Goal: Find specific page/section: Find specific page/section

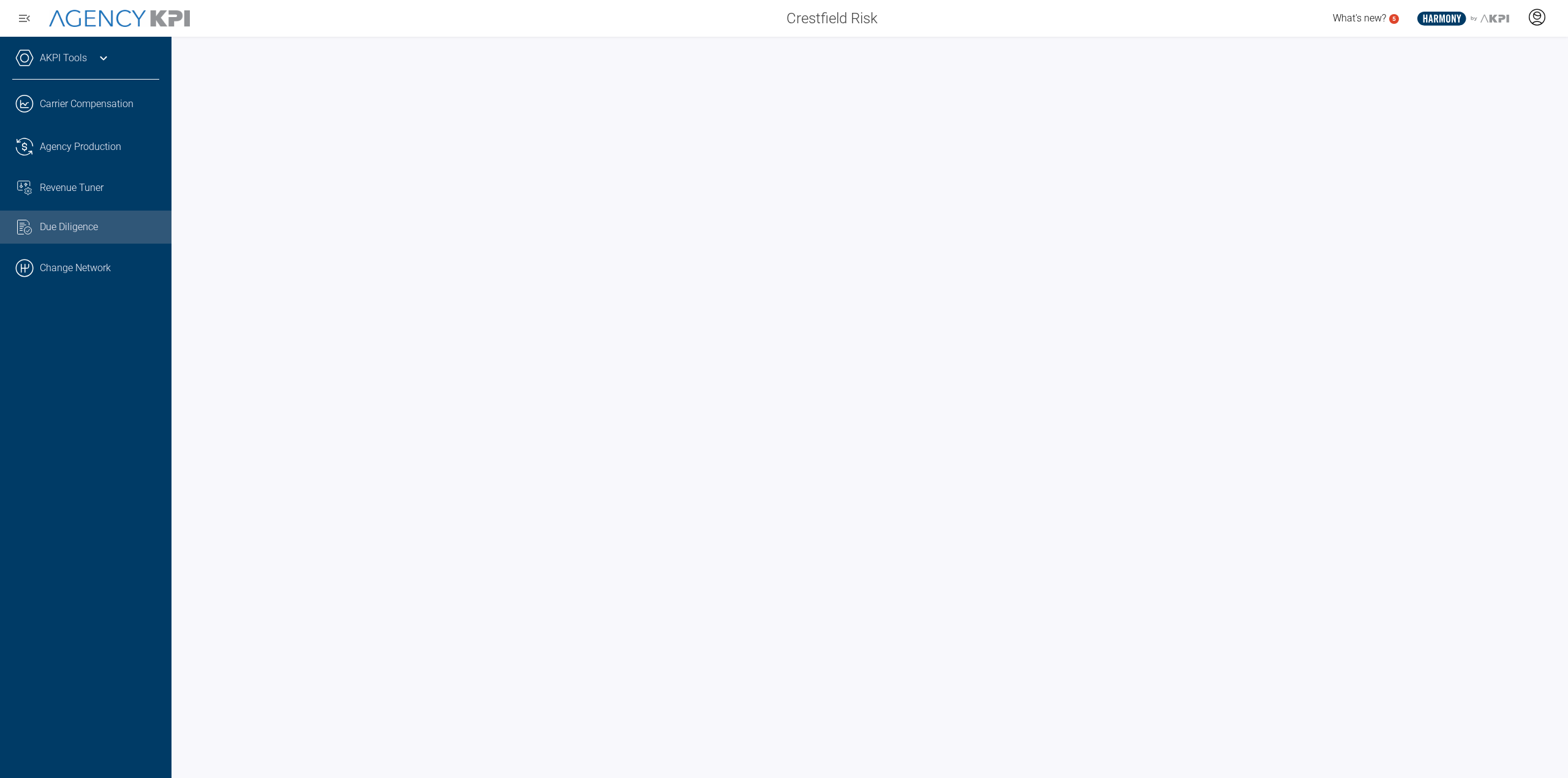
click at [1534, 15] on icon at bounding box center [1538, 16] width 8 height 8
click at [106, 231] on div "Due Diligence" at bounding box center [100, 226] width 120 height 14
click at [129, 143] on div "Agency Production" at bounding box center [100, 146] width 120 height 14
